Goal: Transaction & Acquisition: Purchase product/service

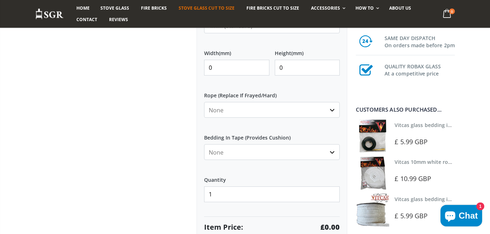
scroll to position [346, 0]
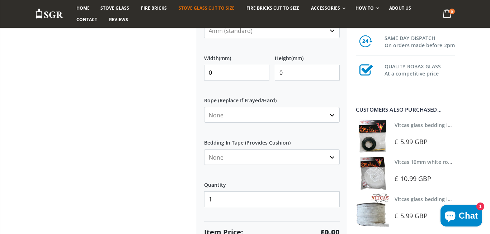
click at [227, 75] on input "0" at bounding box center [236, 73] width 65 height 16
type input "250"
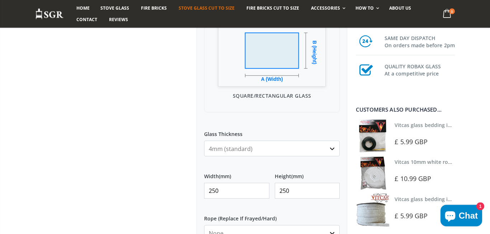
scroll to position [198, 0]
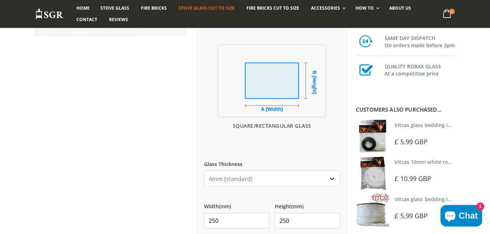
click at [247, 14] on ul "Home Stove Glass Fire Bricks Stove Glass Cut To Size Fire Bricks Cut To Size Ac…" at bounding box center [255, 14] width 369 height 23
click at [249, 9] on span "Fire Bricks Cut To Size" at bounding box center [272, 8] width 53 height 6
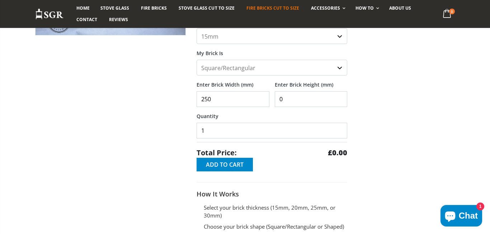
scroll to position [148, 0]
type input "250"
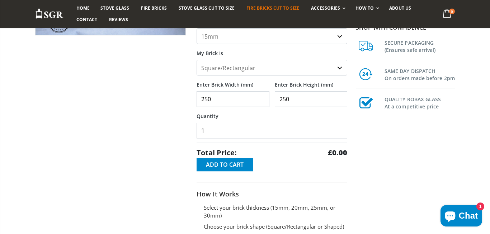
type input "250"
click at [230, 103] on input "250" at bounding box center [232, 99] width 73 height 16
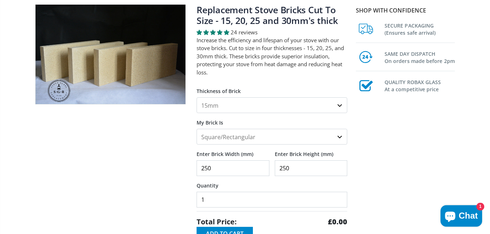
scroll to position [49, 0]
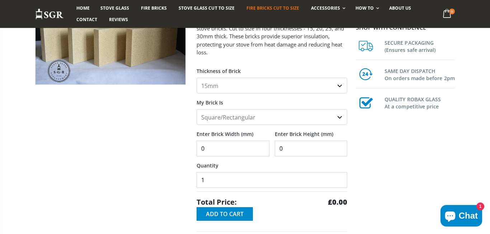
select select "25mm"
click option "25mm" at bounding box center [0, 0] width 0 height 0
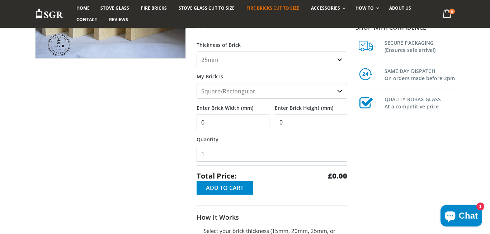
scroll to position [148, 0]
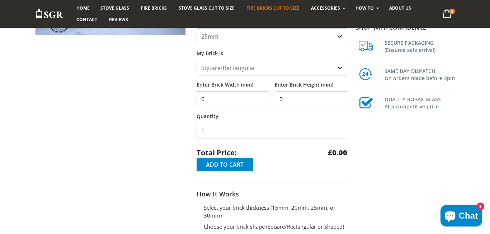
click at [221, 100] on input "0" at bounding box center [232, 99] width 73 height 16
type input "5"
type input "250"
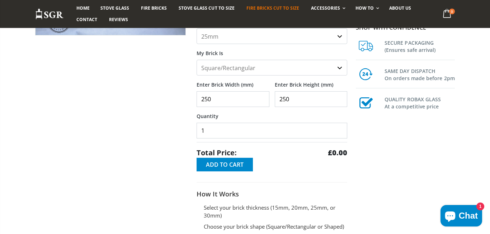
type input "250"
click at [452, 210] on icon "Chat window" at bounding box center [449, 216] width 17 height 17
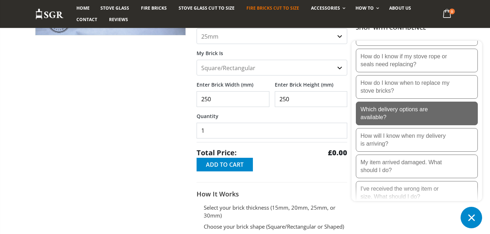
scroll to position [284, 0]
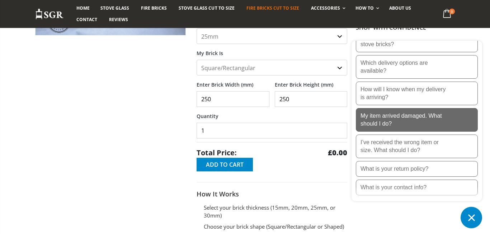
click at [432, 125] on p "My item arrived damaged. What should I do?" at bounding box center [405, 120] width 90 height 16
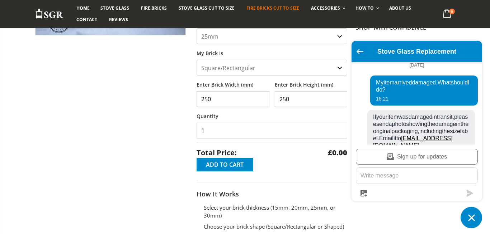
scroll to position [55, 0]
